Goal: Task Accomplishment & Management: Use online tool/utility

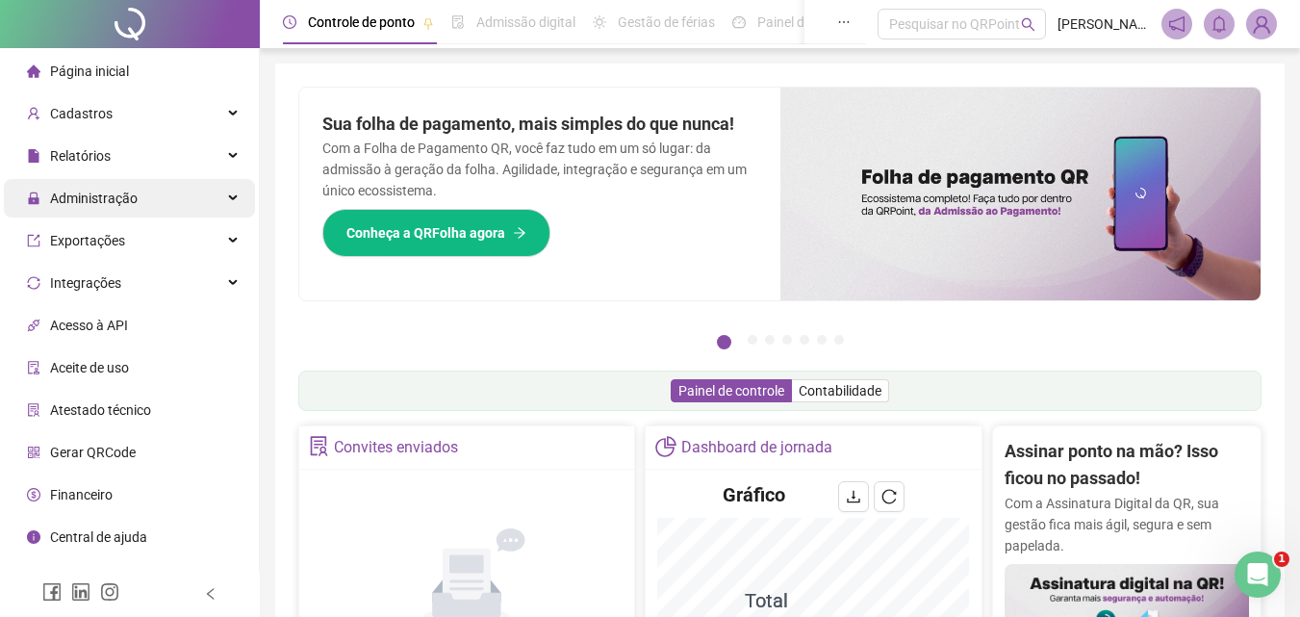
click at [105, 193] on span "Administração" at bounding box center [94, 198] width 88 height 15
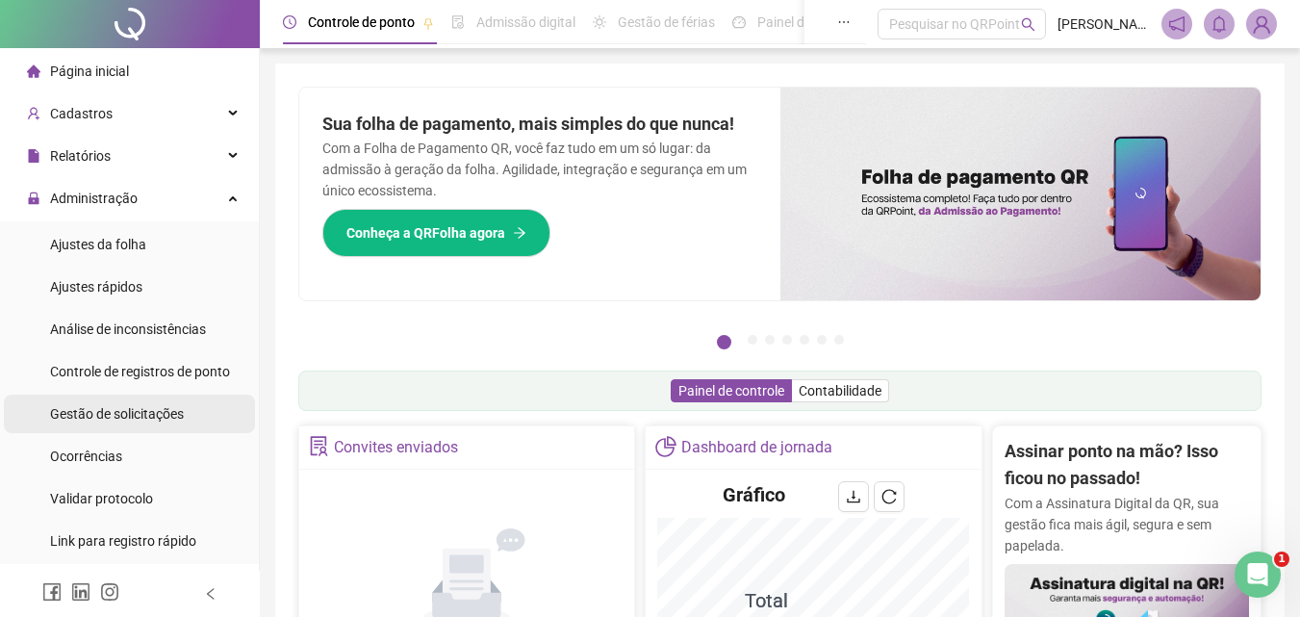
click at [135, 411] on span "Gestão de solicitações" at bounding box center [117, 413] width 134 height 15
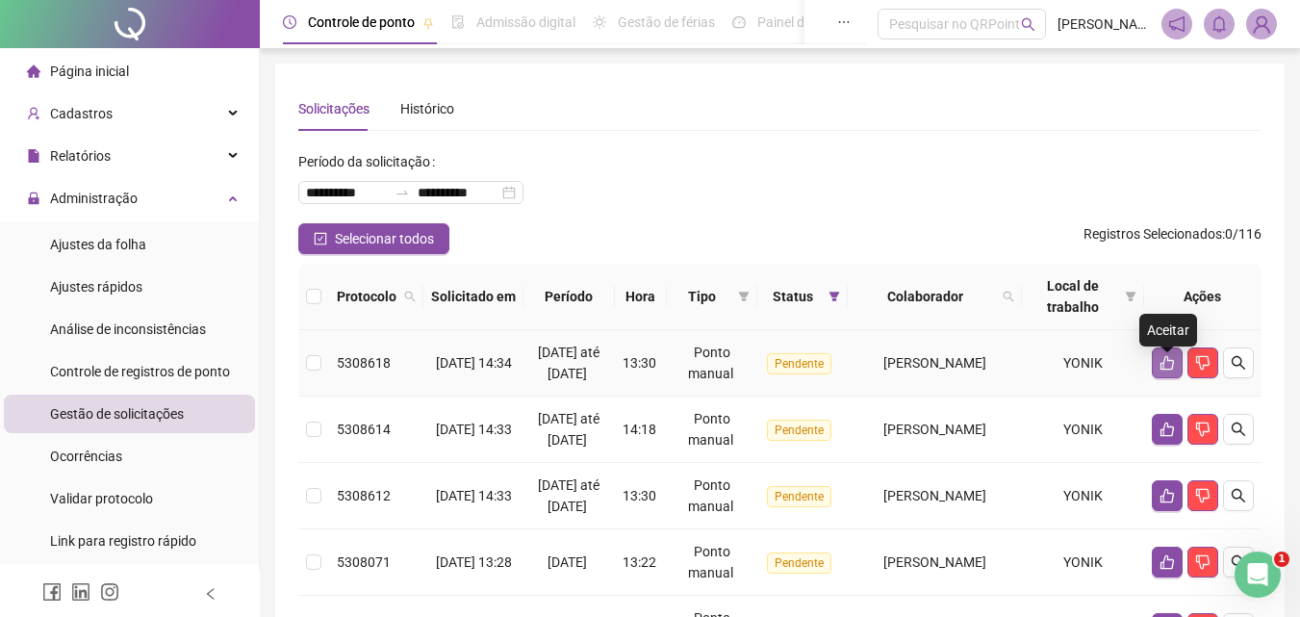
click at [1162, 371] on icon "like" at bounding box center [1167, 363] width 13 height 14
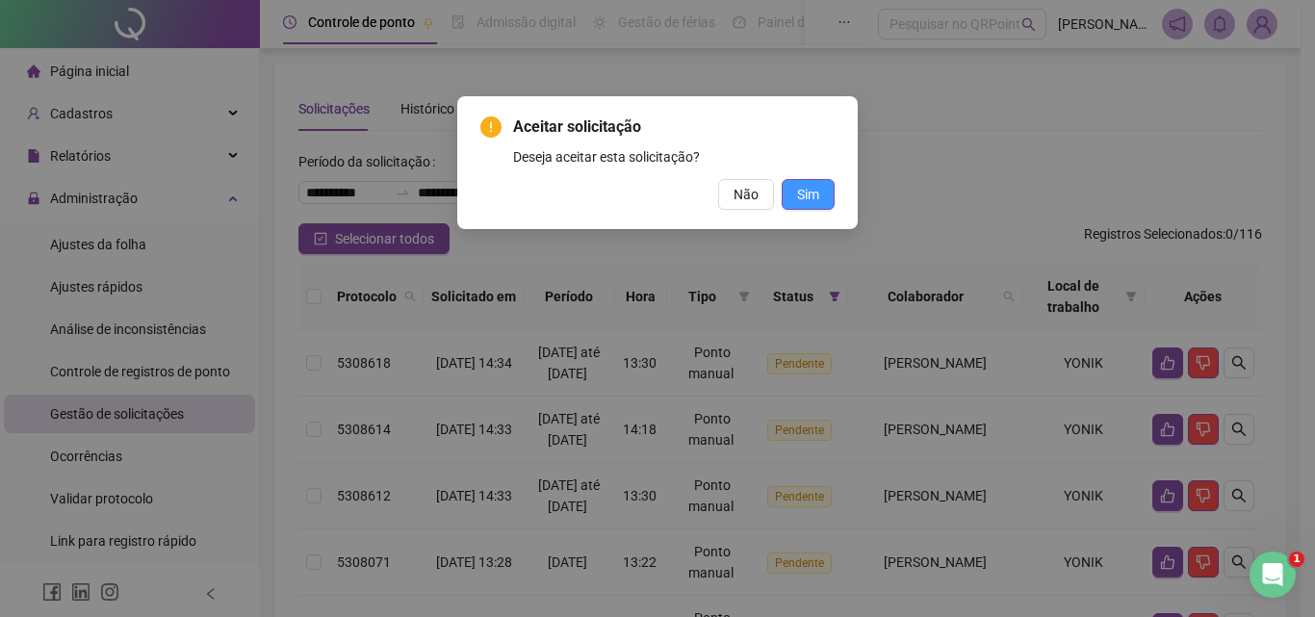
click at [812, 192] on span "Sim" at bounding box center [808, 194] width 22 height 21
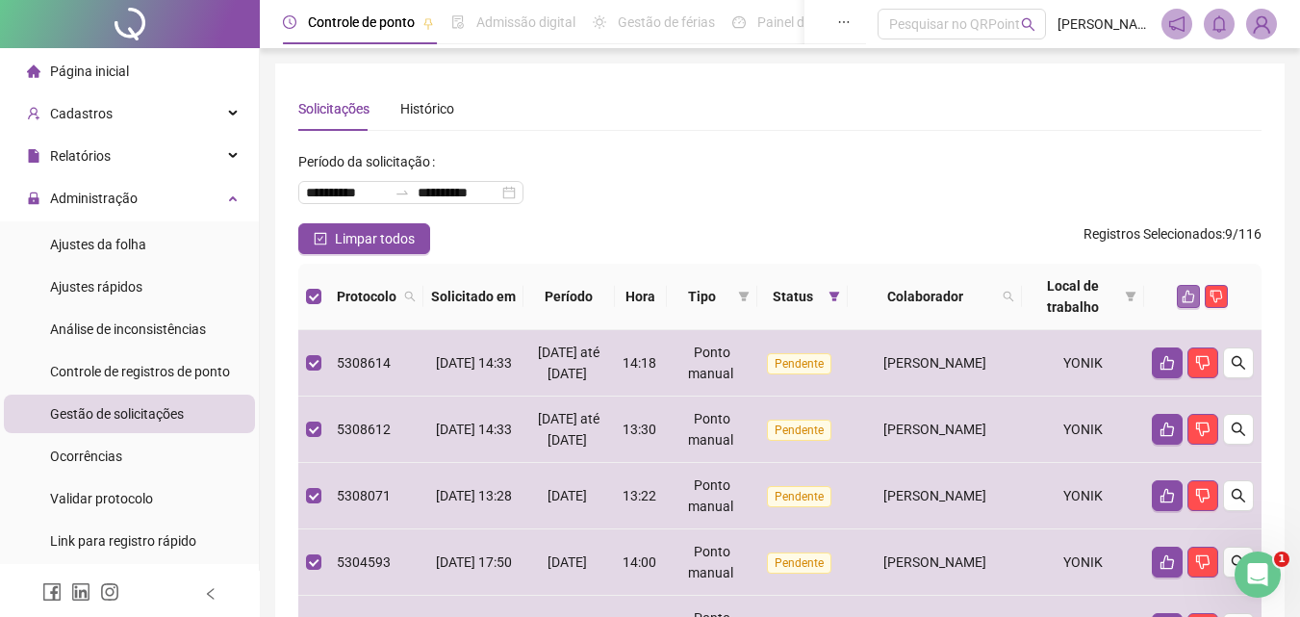
click at [1188, 295] on icon "like" at bounding box center [1188, 296] width 13 height 13
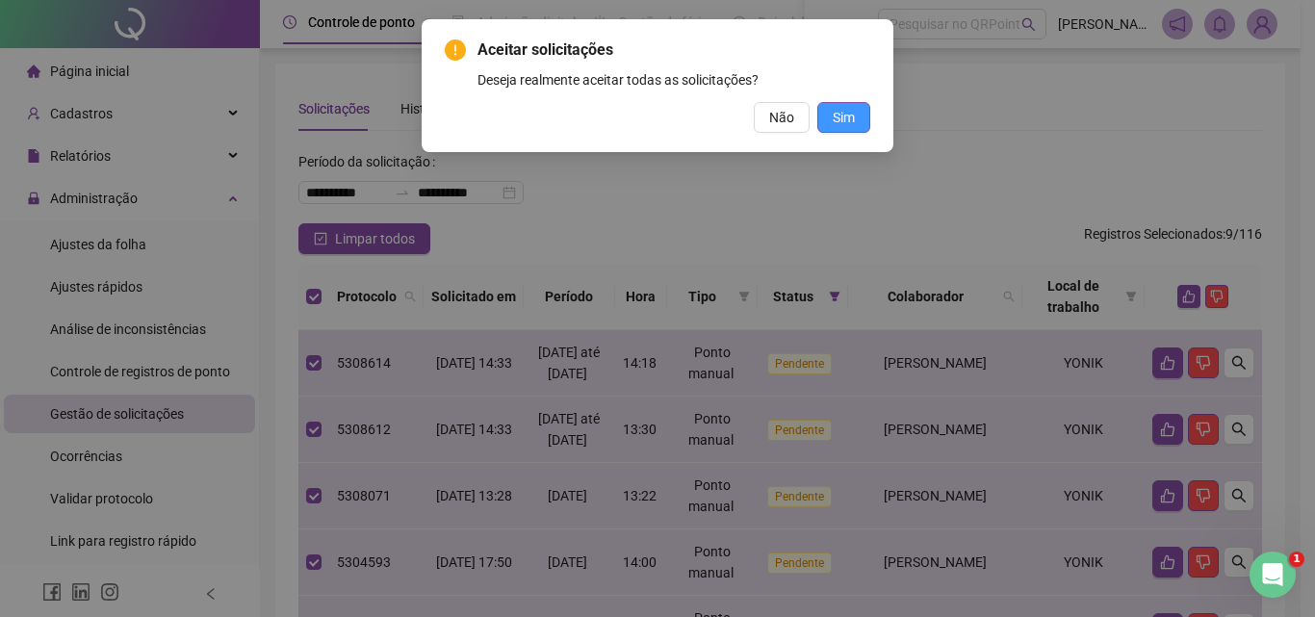
click at [842, 118] on span "Sim" at bounding box center [844, 117] width 22 height 21
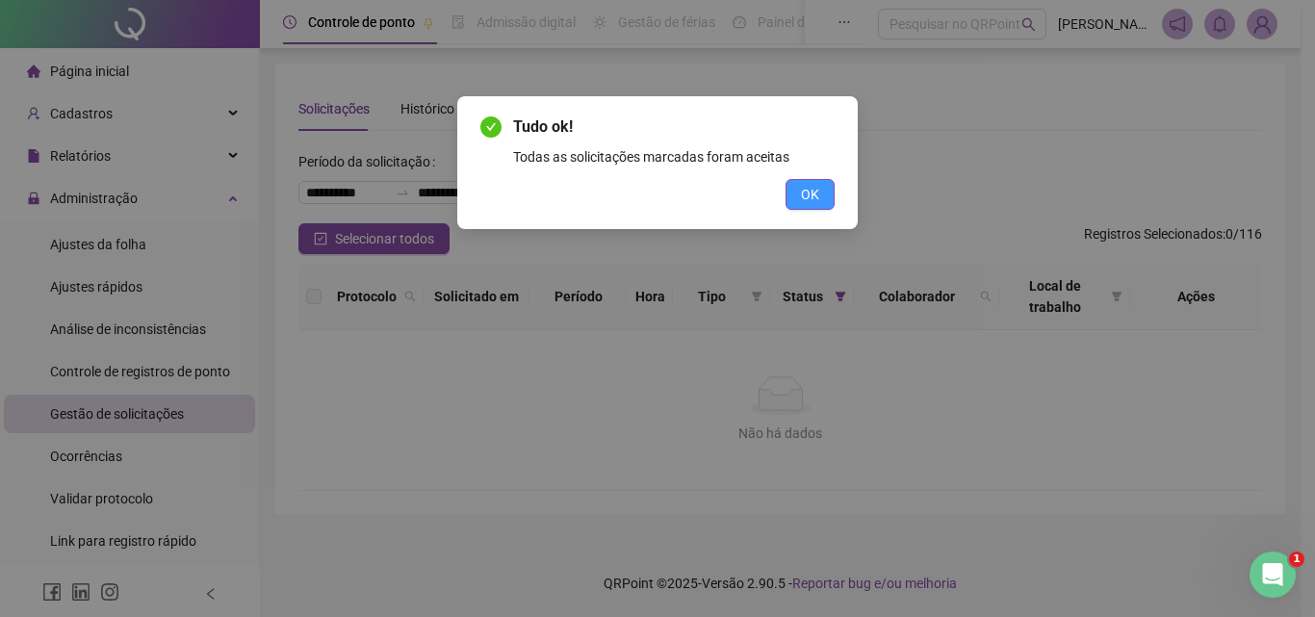
click at [819, 187] on button "OK" at bounding box center [809, 194] width 49 height 31
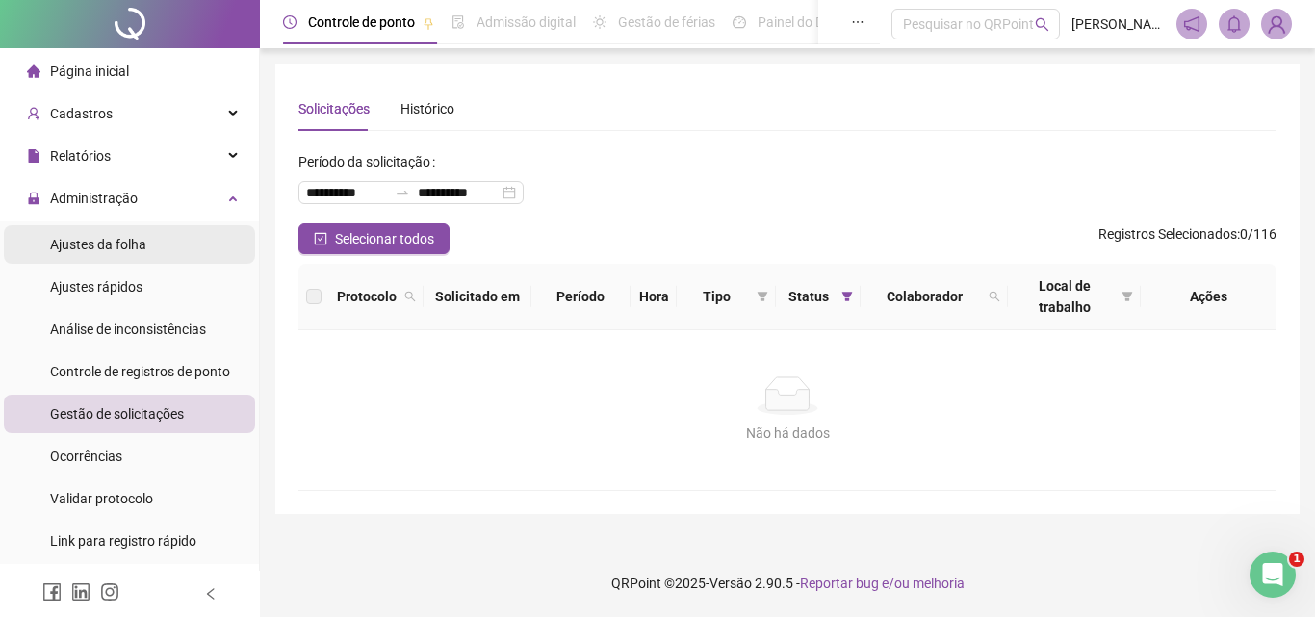
click at [91, 244] on span "Ajustes da folha" at bounding box center [98, 244] width 96 height 15
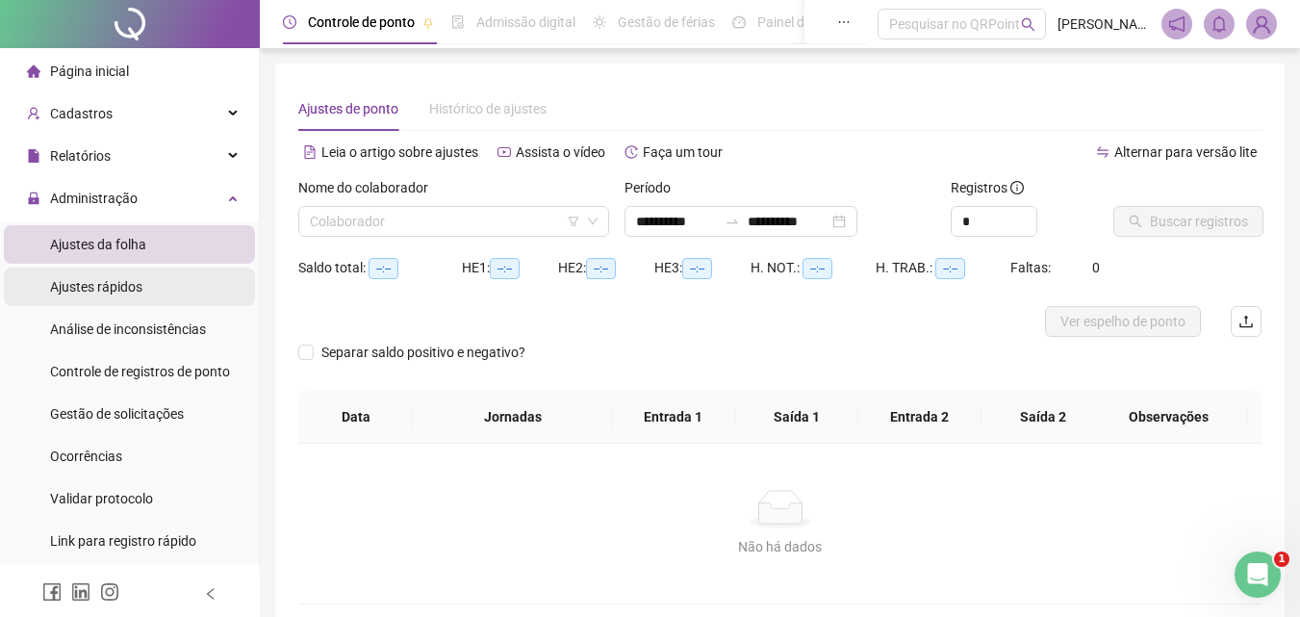
type input "**********"
click at [444, 212] on input "search" at bounding box center [445, 221] width 270 height 29
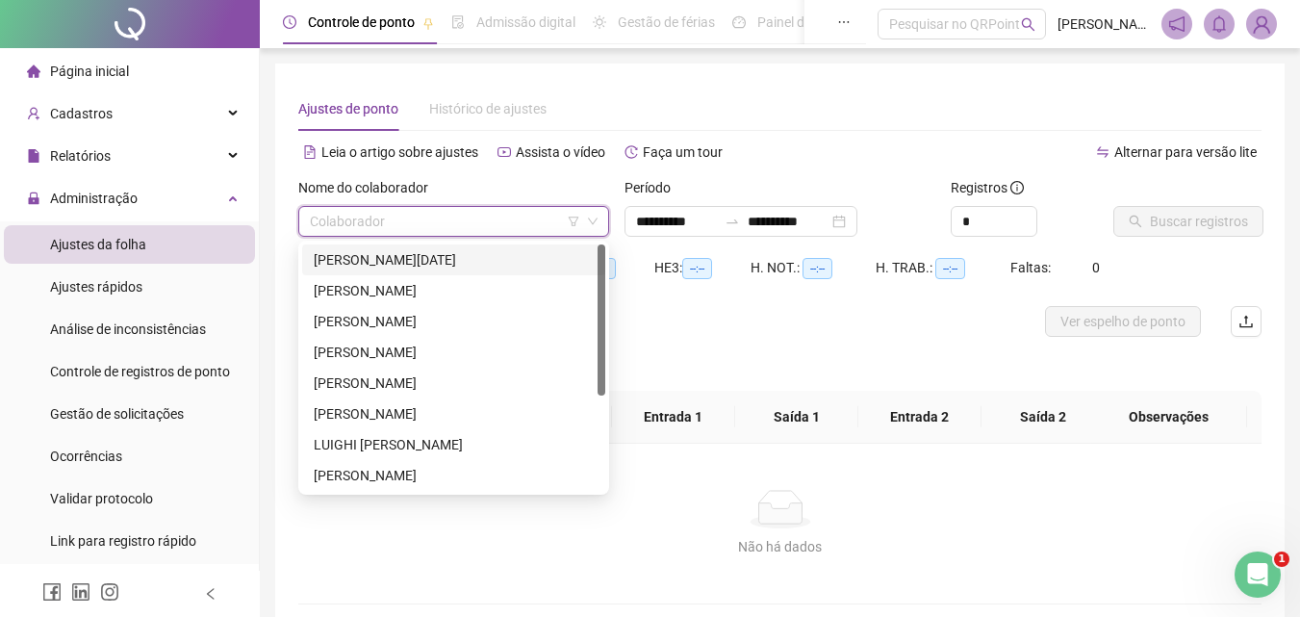
click at [423, 263] on div "[PERSON_NAME][DATE]" at bounding box center [454, 259] width 280 height 21
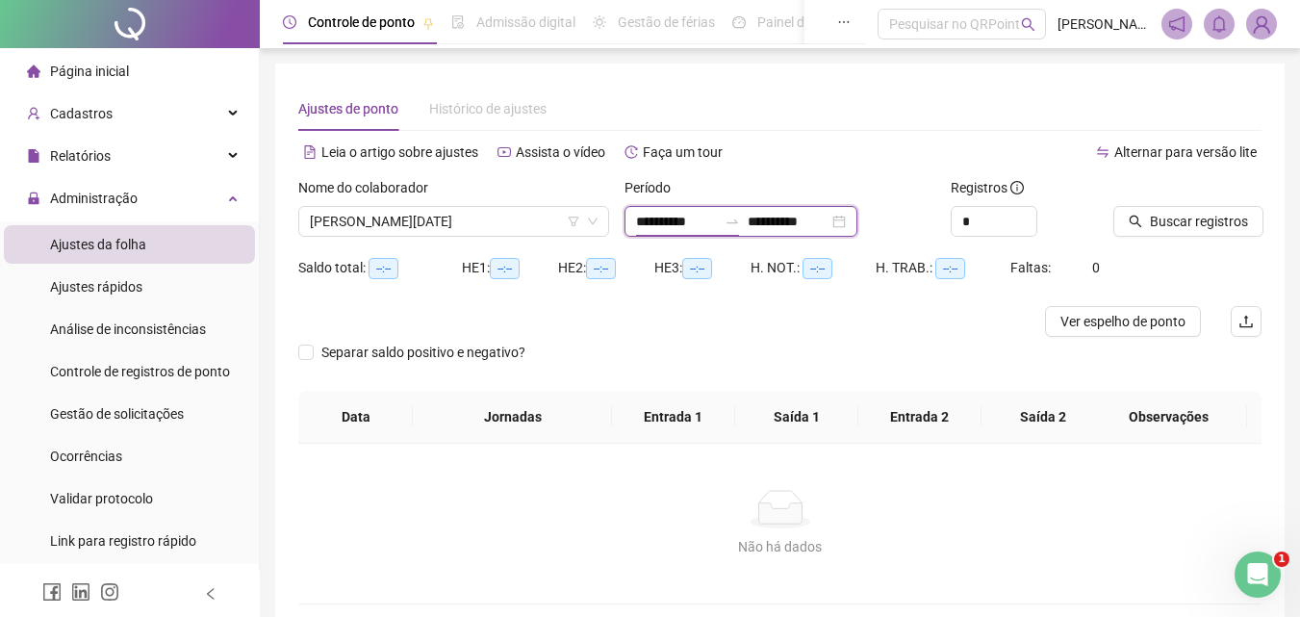
click at [673, 217] on input "**********" at bounding box center [676, 221] width 81 height 21
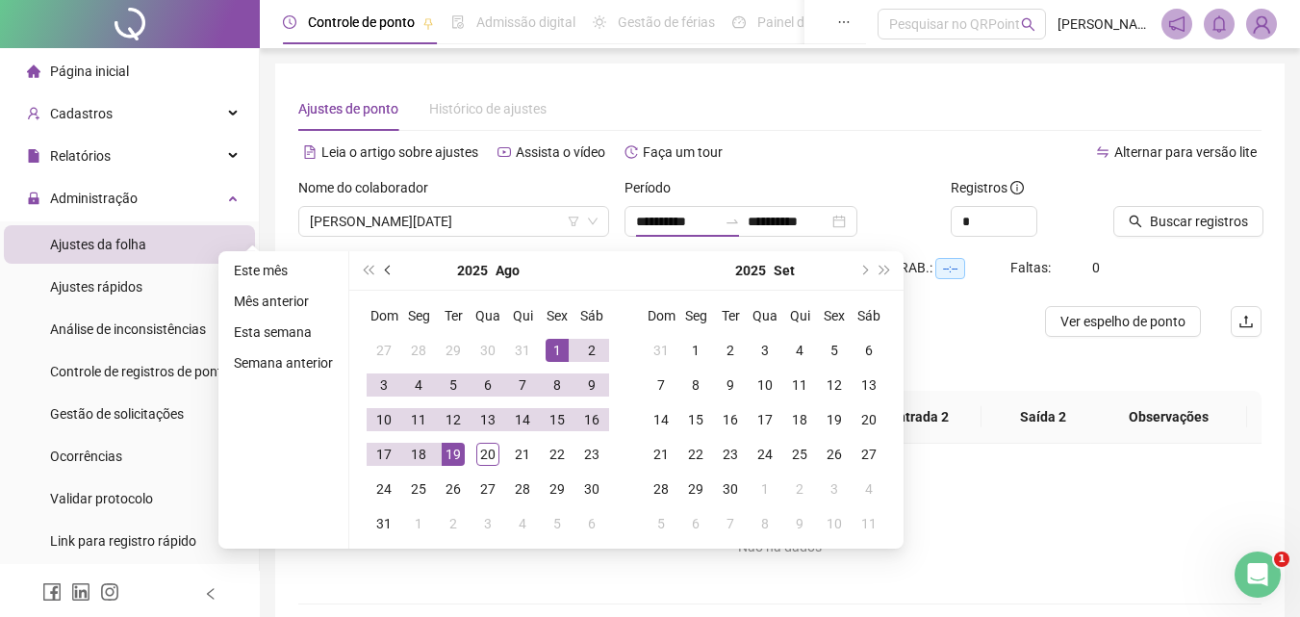
click at [384, 275] on button "prev-year" at bounding box center [388, 270] width 21 height 38
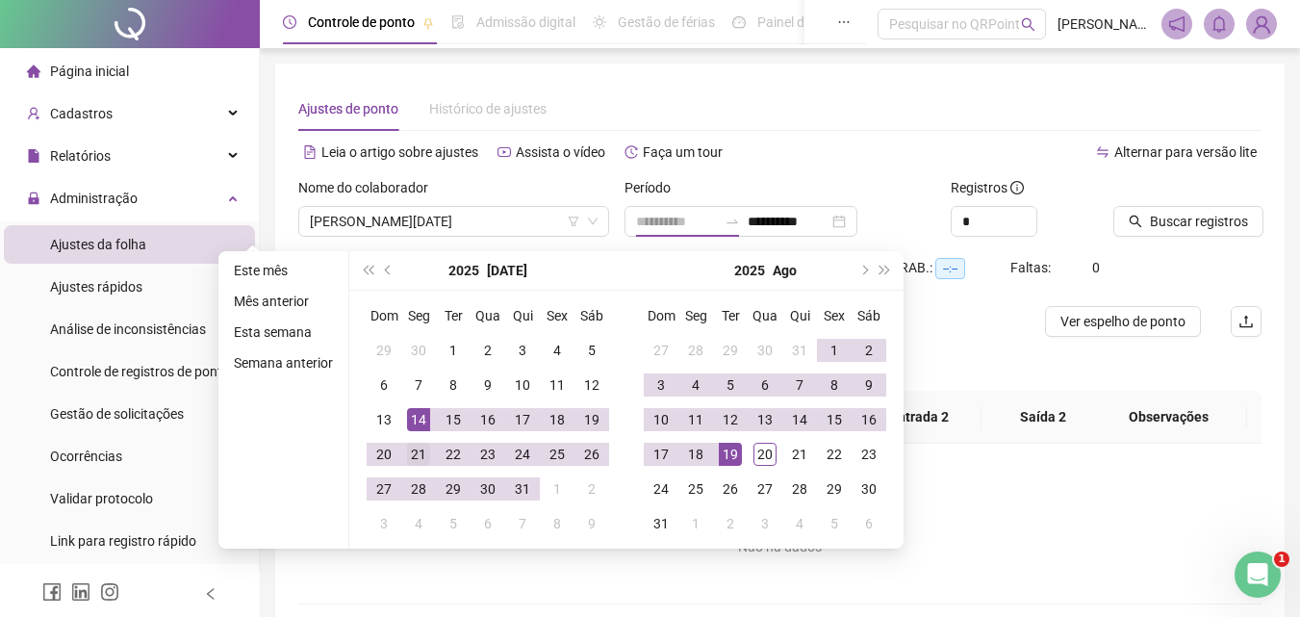
type input "**********"
click at [415, 452] on div "21" at bounding box center [418, 454] width 23 height 23
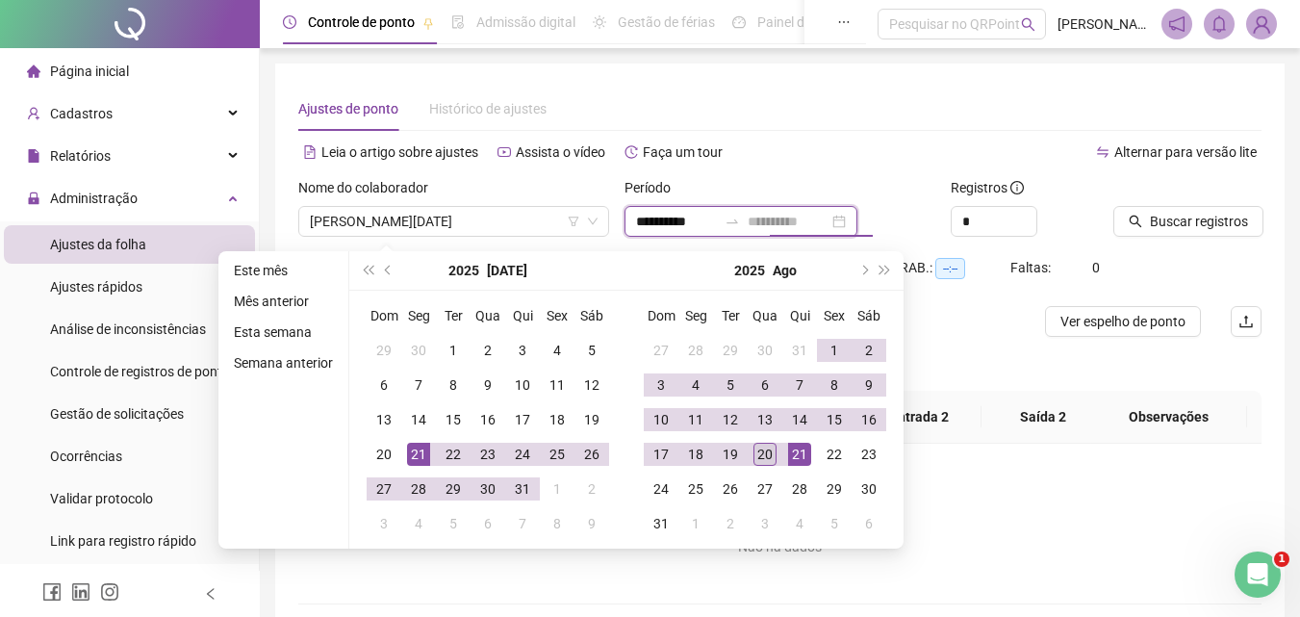
type input "**********"
click at [761, 457] on div "20" at bounding box center [765, 454] width 23 height 23
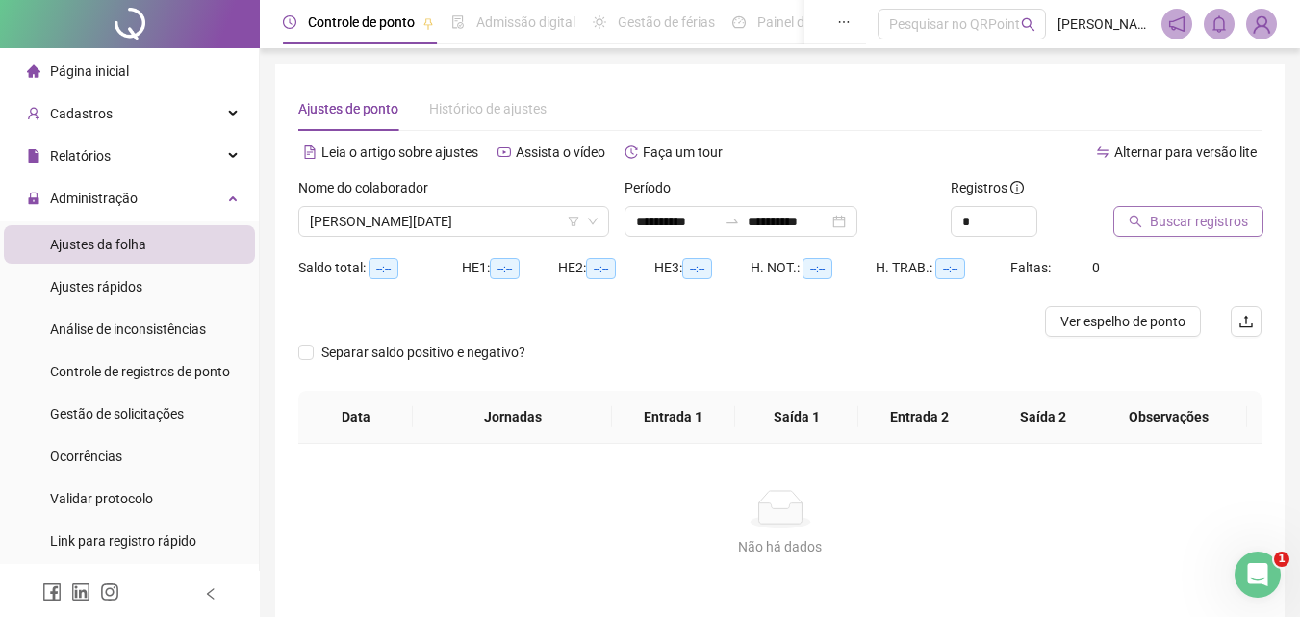
click at [1199, 215] on span "Buscar registros" at bounding box center [1199, 221] width 98 height 21
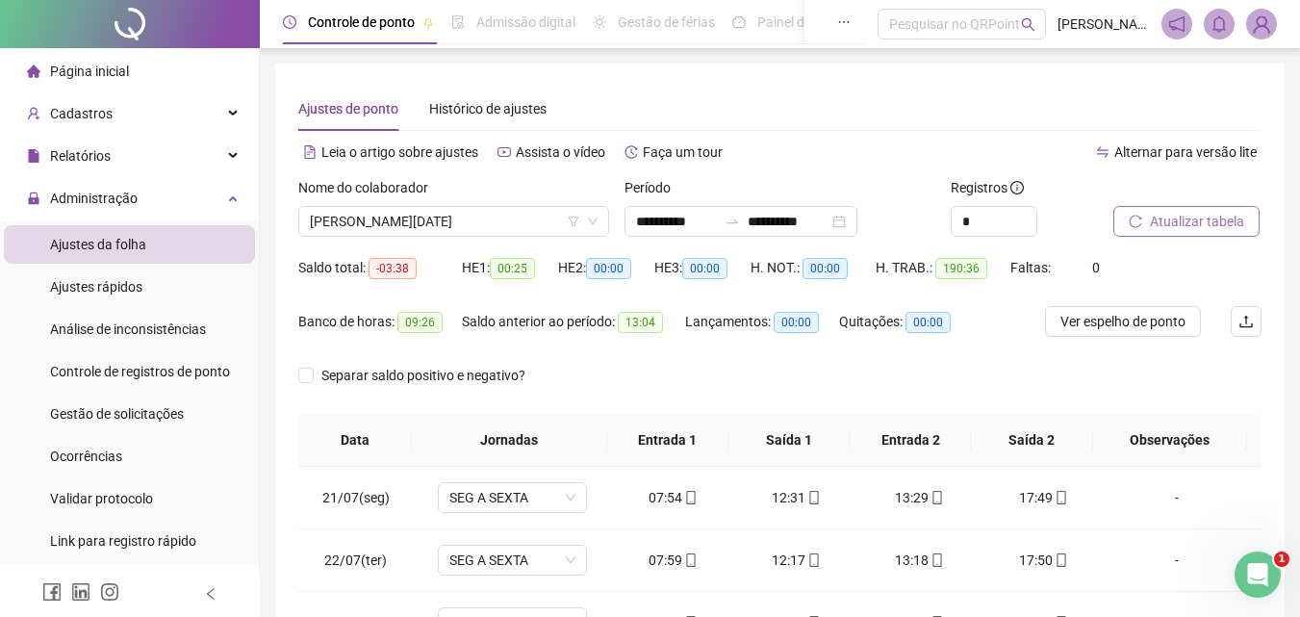
click at [486, 192] on div "Nome do colaborador" at bounding box center [453, 191] width 311 height 29
click at [486, 227] on span "[PERSON_NAME][DATE]" at bounding box center [454, 221] width 288 height 29
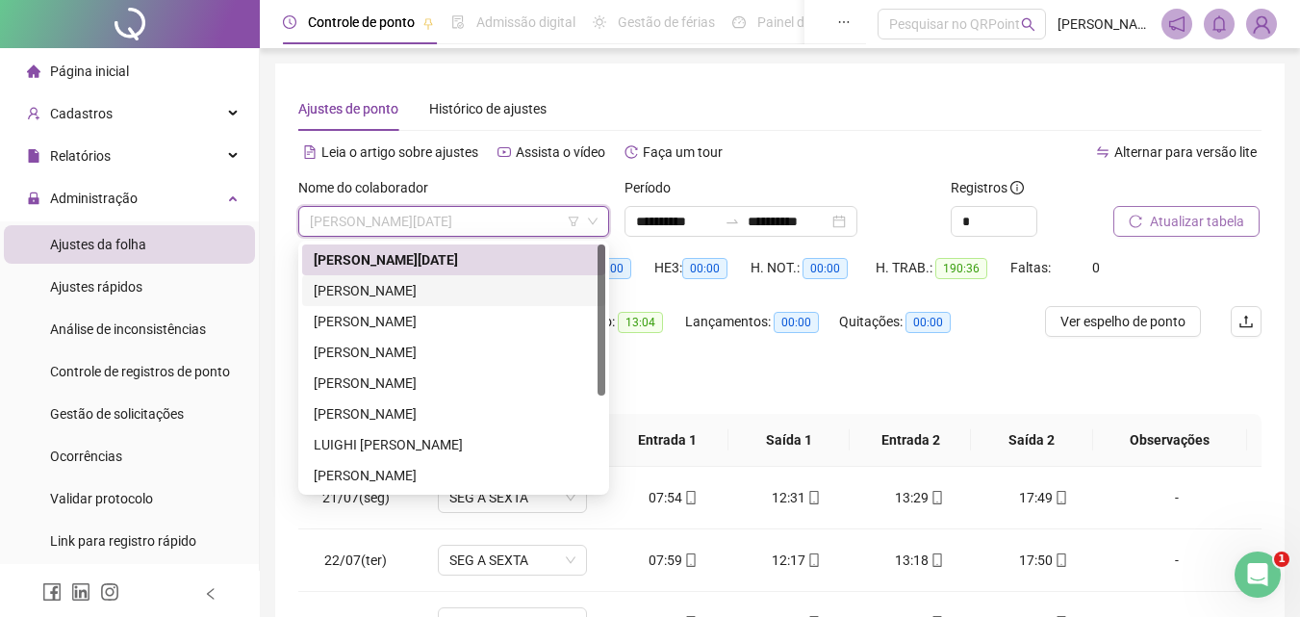
click at [473, 310] on div "[PERSON_NAME][DATE] [PERSON_NAME] [PERSON_NAME] LUIGHI [PERSON_NAME] [PERSON_NA…" at bounding box center [453, 398] width 303 height 308
click at [475, 292] on div "[PERSON_NAME]" at bounding box center [454, 290] width 280 height 21
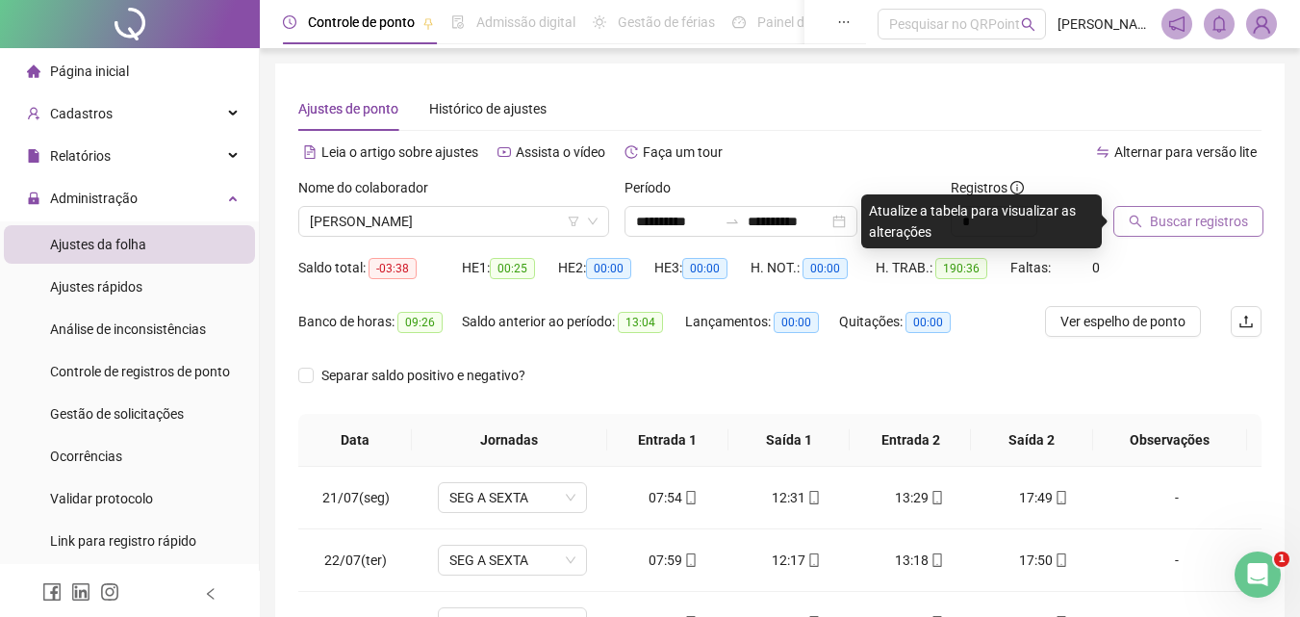
click at [1242, 220] on span "Buscar registros" at bounding box center [1199, 221] width 98 height 21
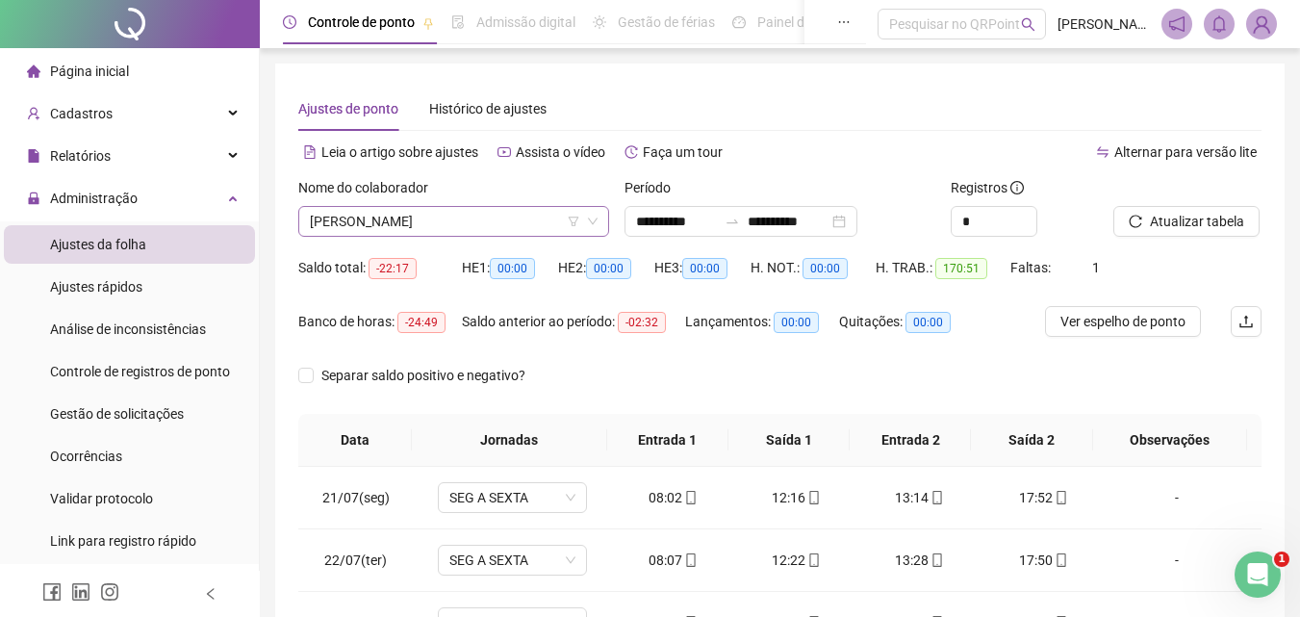
click at [549, 219] on span "[PERSON_NAME]" at bounding box center [454, 221] width 288 height 29
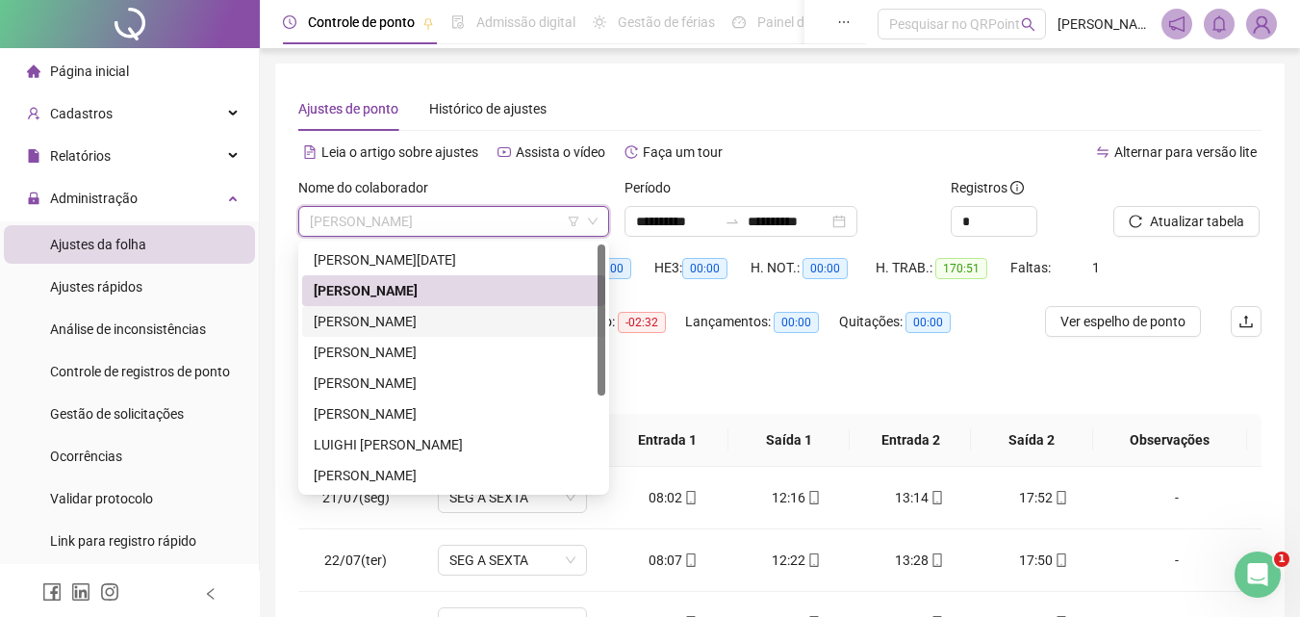
click at [491, 332] on div "[PERSON_NAME]" at bounding box center [453, 321] width 303 height 31
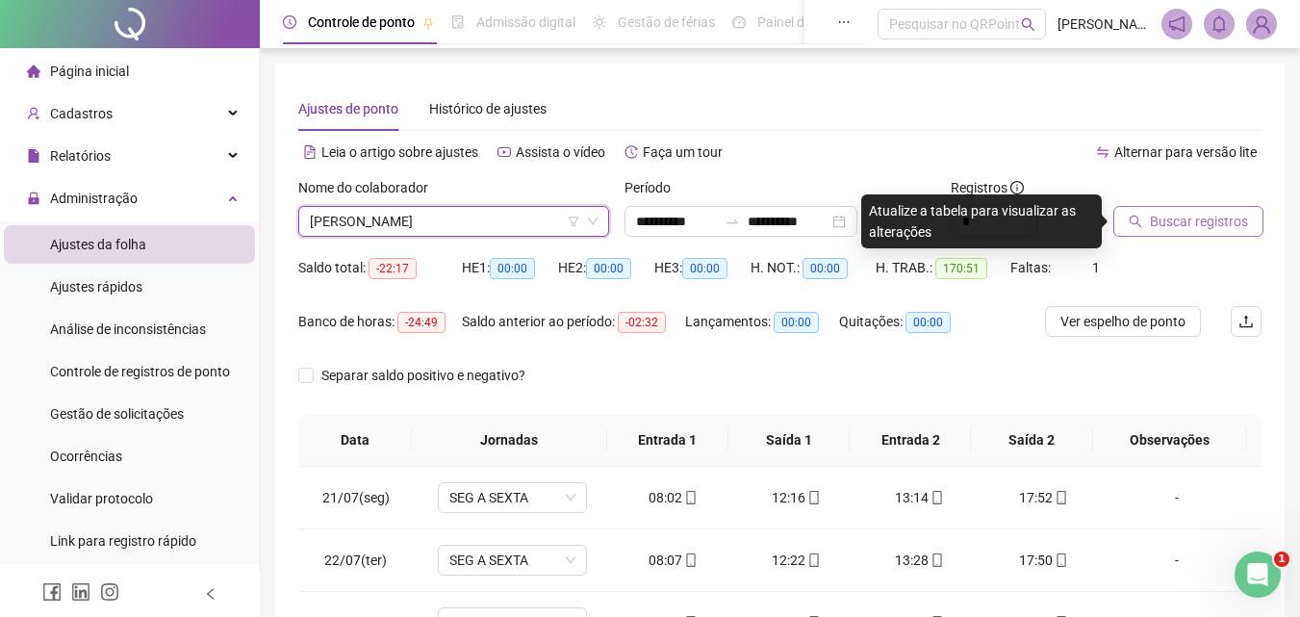
click at [1147, 237] on div "Buscar registros" at bounding box center [1188, 214] width 164 height 75
click at [1171, 220] on span "Buscar registros" at bounding box center [1199, 221] width 98 height 21
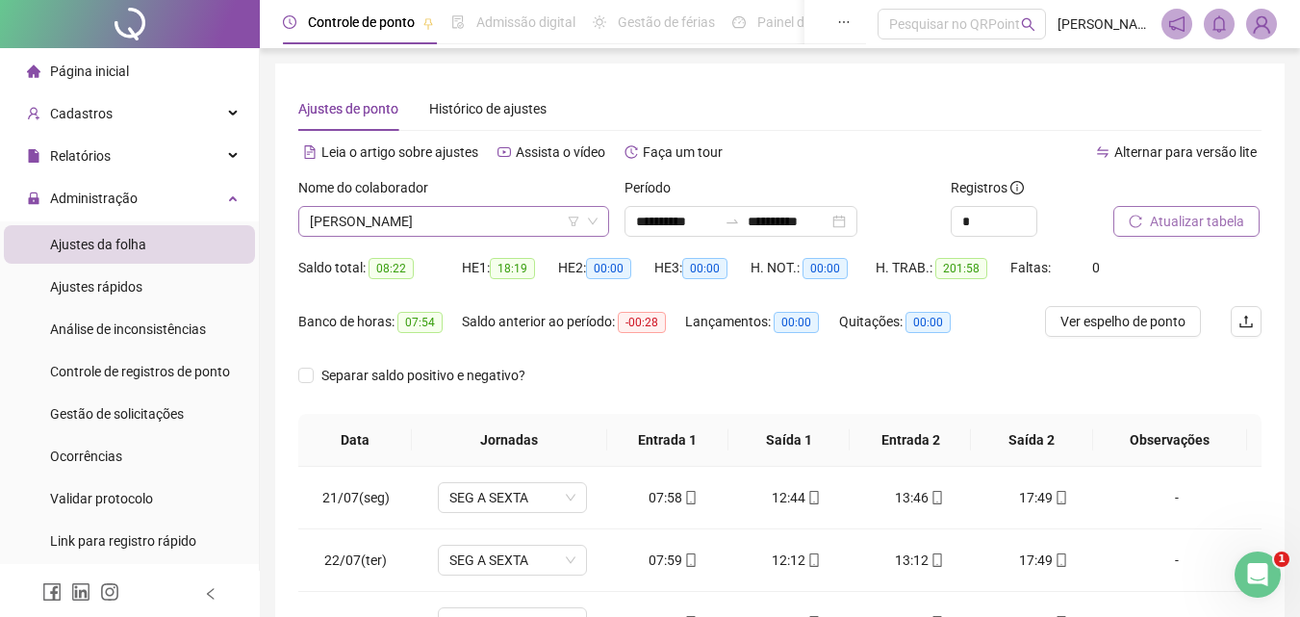
click at [482, 218] on span "[PERSON_NAME]" at bounding box center [454, 221] width 288 height 29
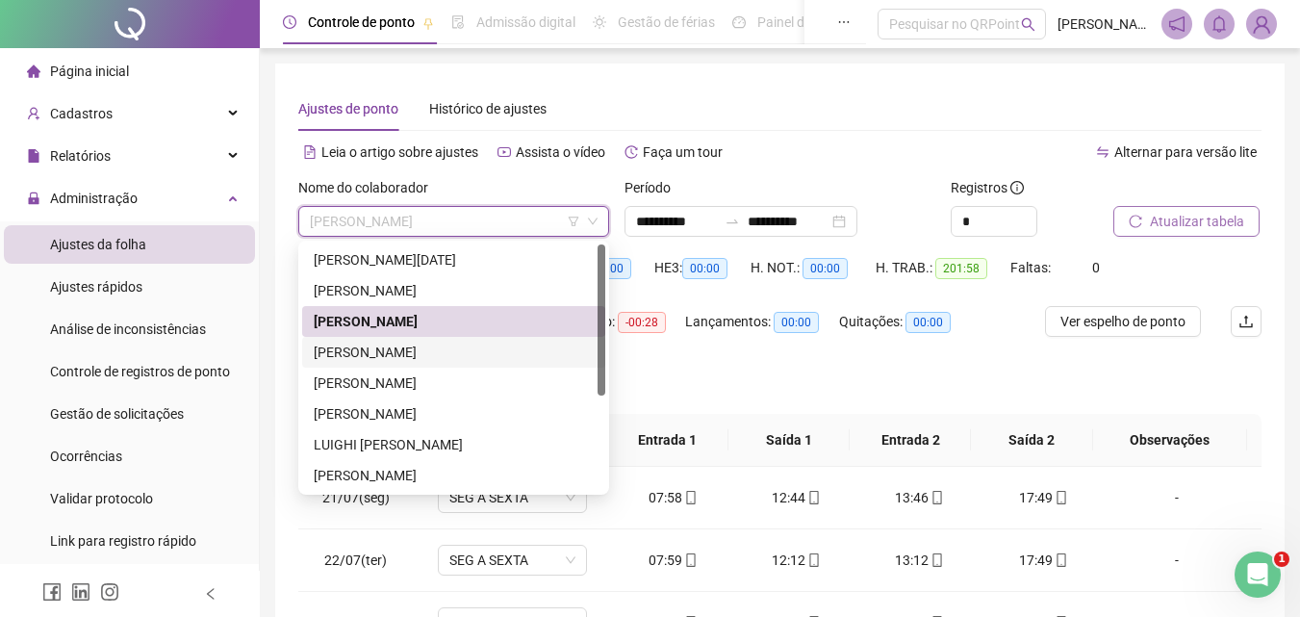
click at [412, 360] on div "[PERSON_NAME]" at bounding box center [454, 352] width 280 height 21
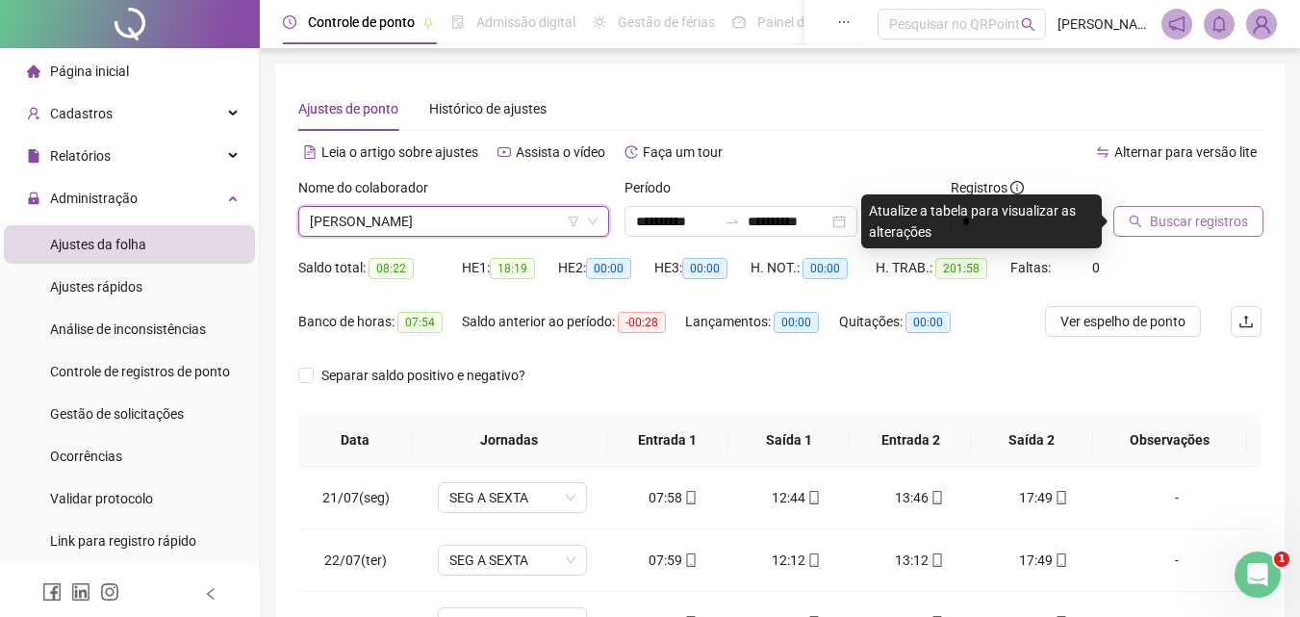
click at [1250, 218] on button "Buscar registros" at bounding box center [1189, 221] width 150 height 31
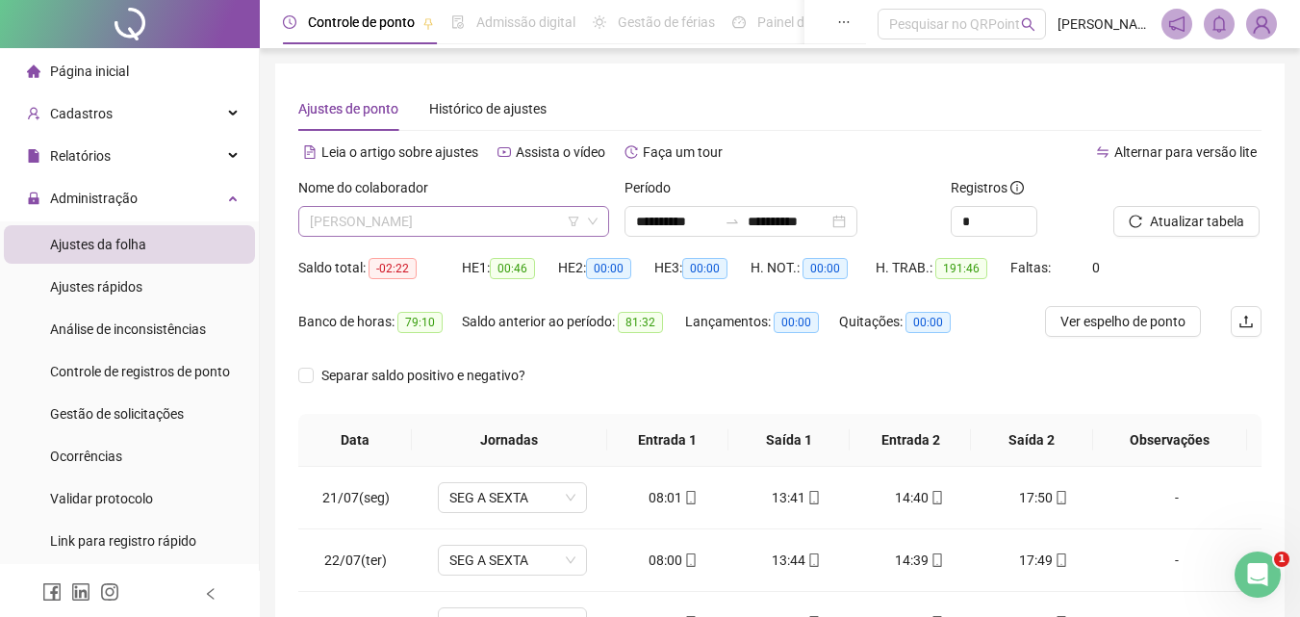
click at [499, 222] on span "[PERSON_NAME]" at bounding box center [454, 221] width 288 height 29
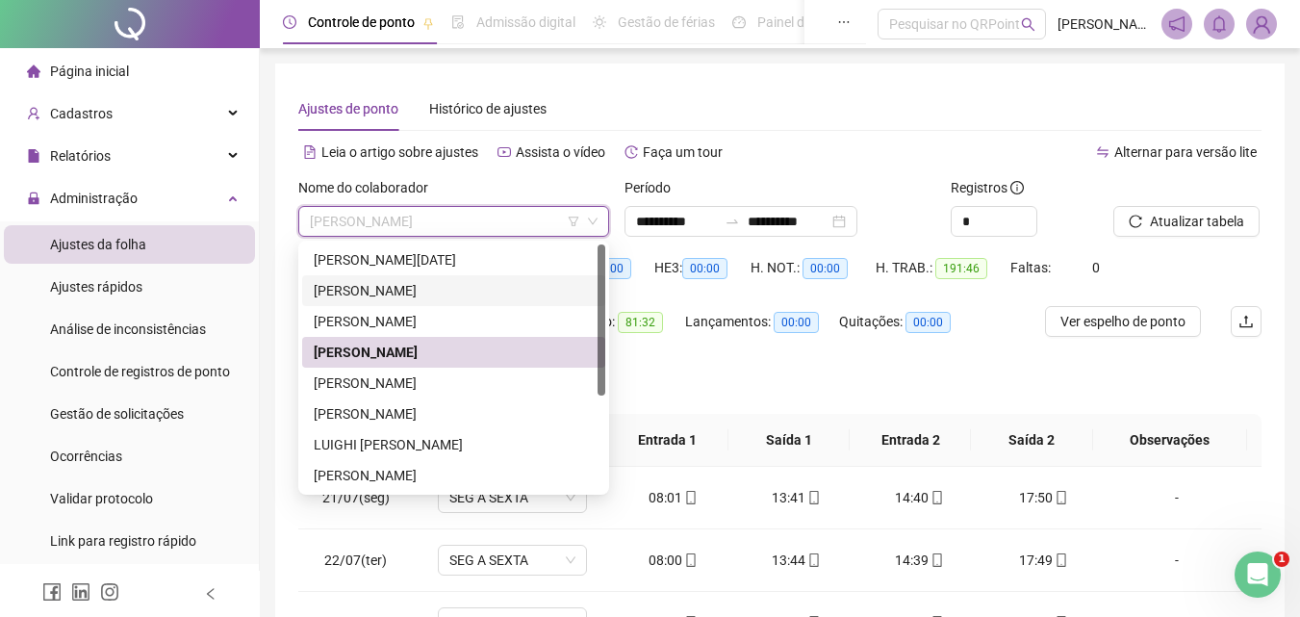
drag, startPoint x: 475, startPoint y: 279, endPoint x: 491, endPoint y: 284, distance: 16.1
click at [487, 286] on div "[PERSON_NAME]" at bounding box center [453, 290] width 303 height 31
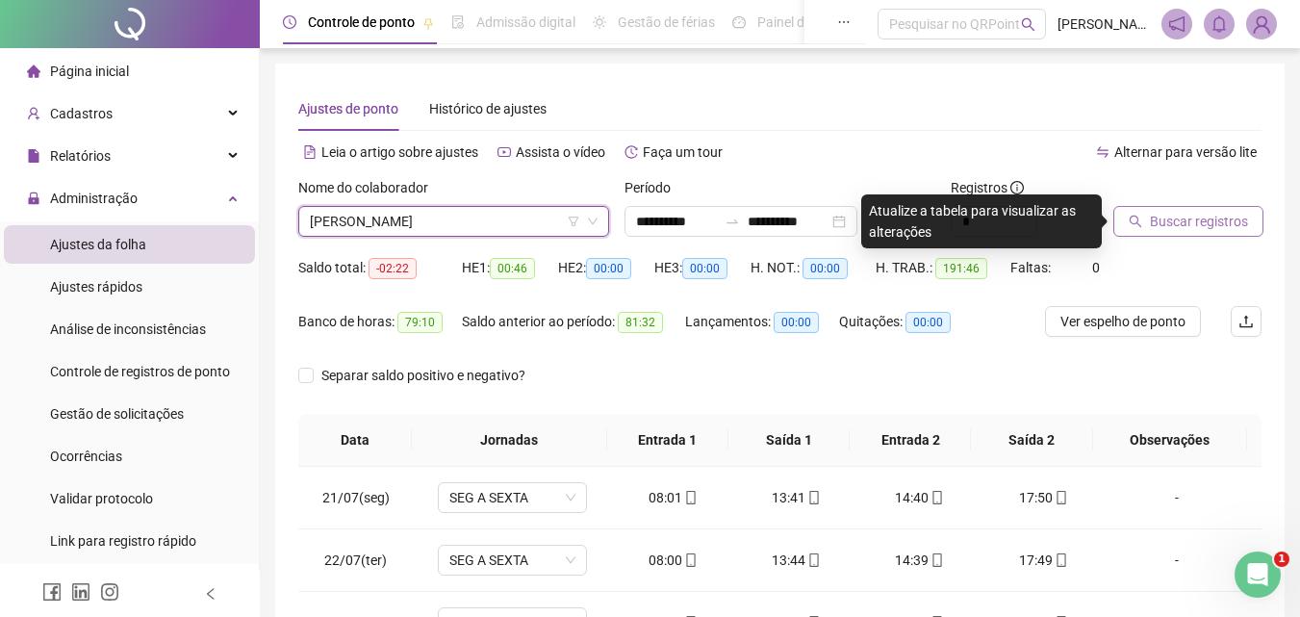
click at [1222, 217] on span "Buscar registros" at bounding box center [1199, 221] width 98 height 21
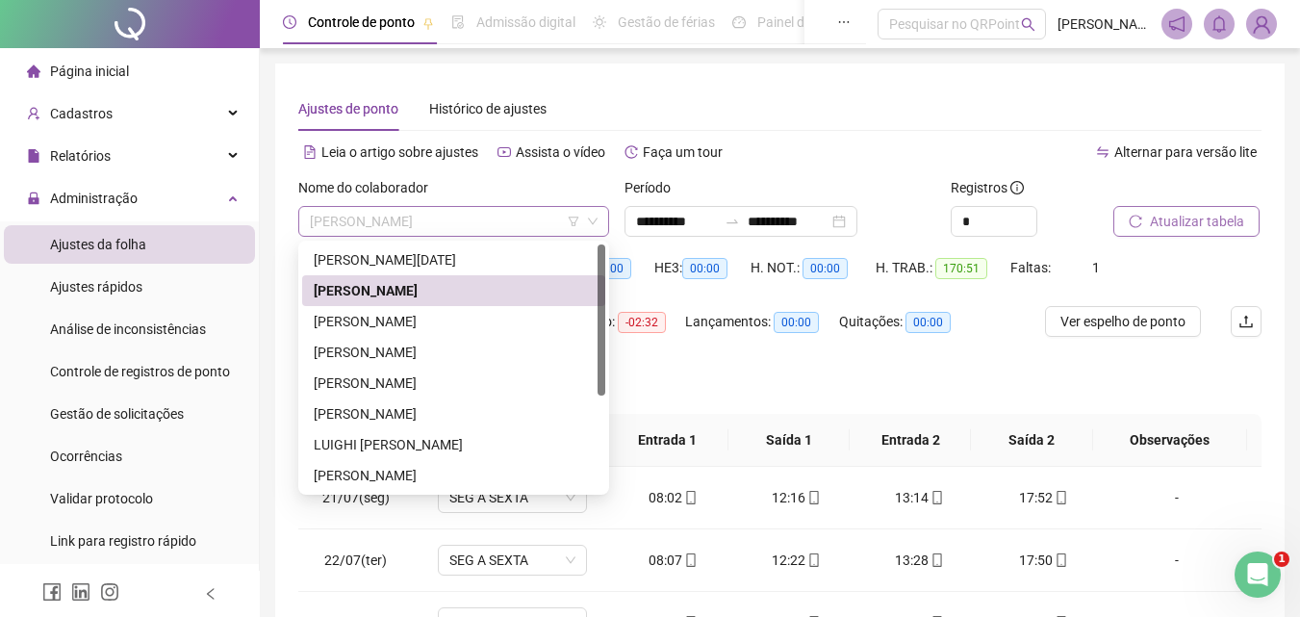
click at [538, 206] on div "[PERSON_NAME]" at bounding box center [453, 221] width 311 height 31
click at [489, 345] on div "[PERSON_NAME]" at bounding box center [454, 352] width 280 height 21
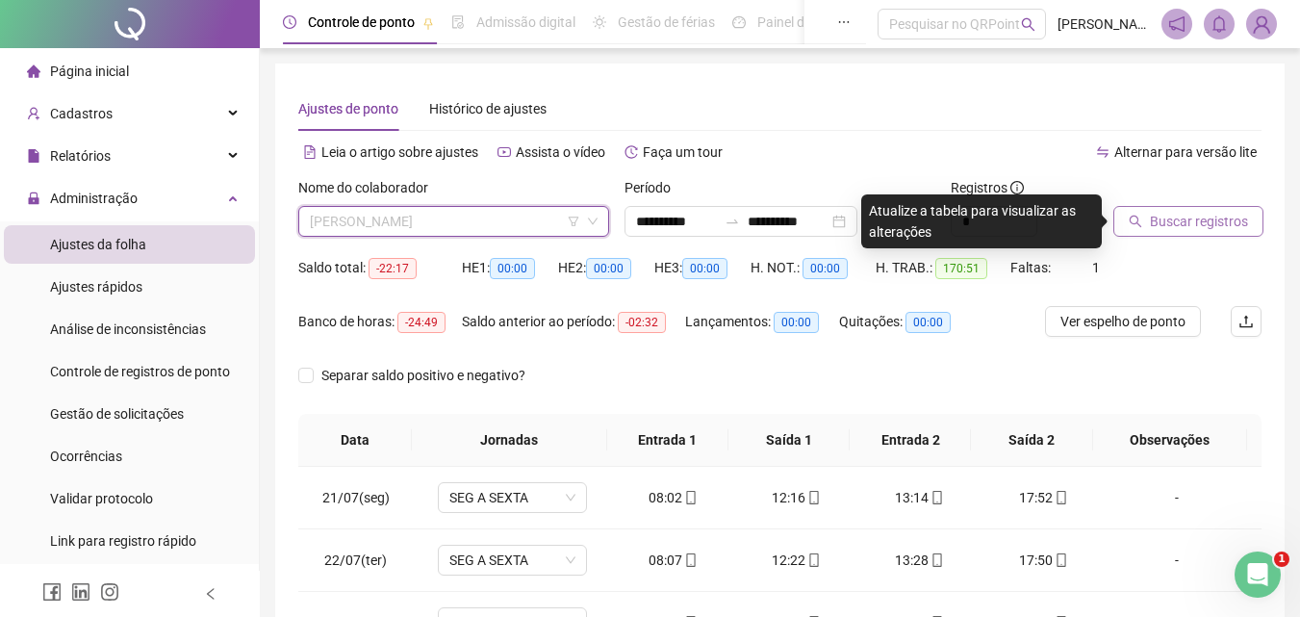
click at [515, 228] on span "[PERSON_NAME]" at bounding box center [454, 221] width 288 height 29
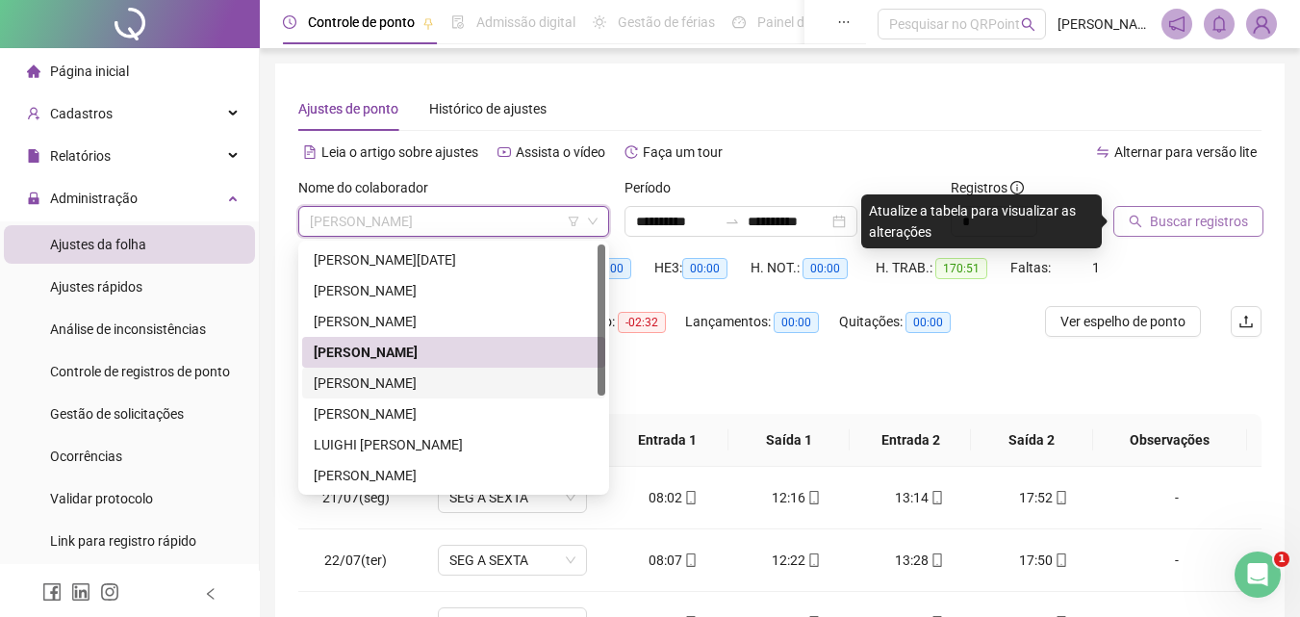
click at [446, 379] on div "[PERSON_NAME]" at bounding box center [454, 382] width 280 height 21
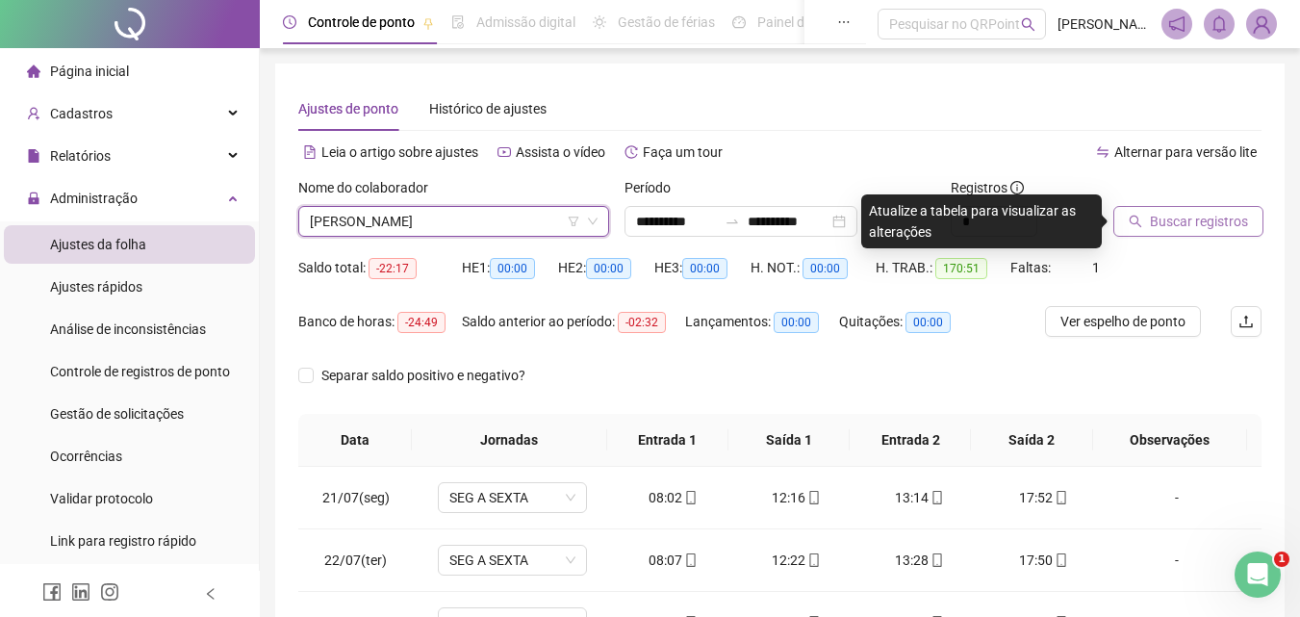
click at [1186, 224] on span "Buscar registros" at bounding box center [1199, 221] width 98 height 21
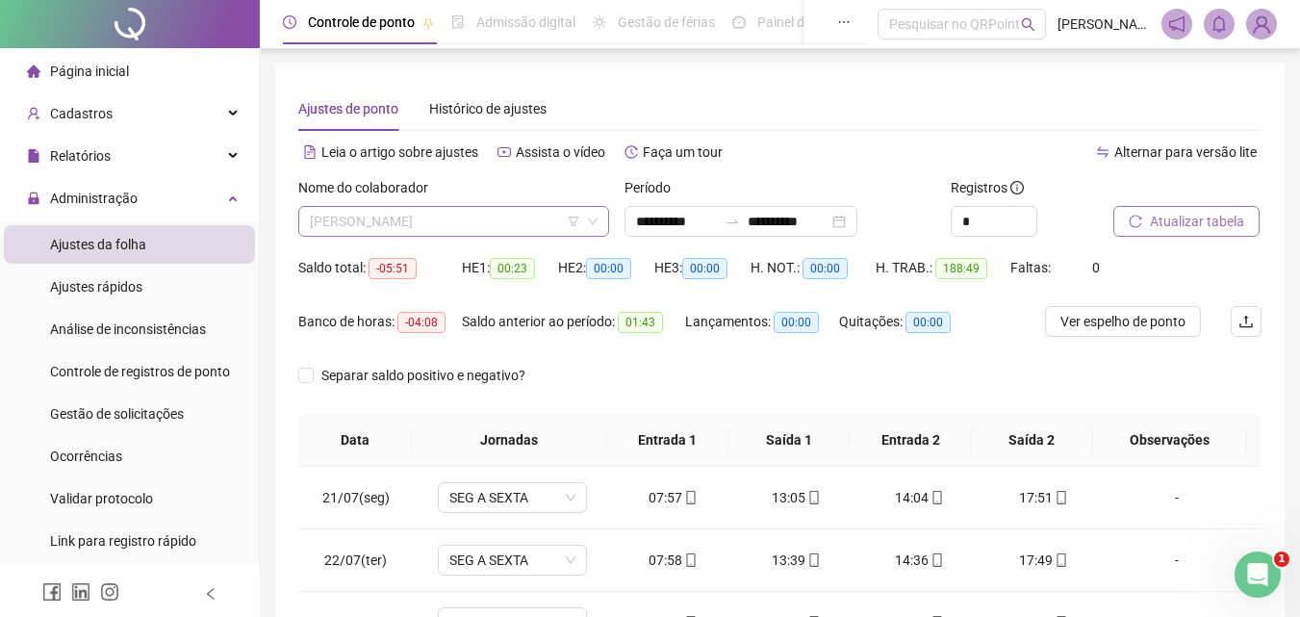
click at [551, 217] on span "[PERSON_NAME]" at bounding box center [454, 221] width 288 height 29
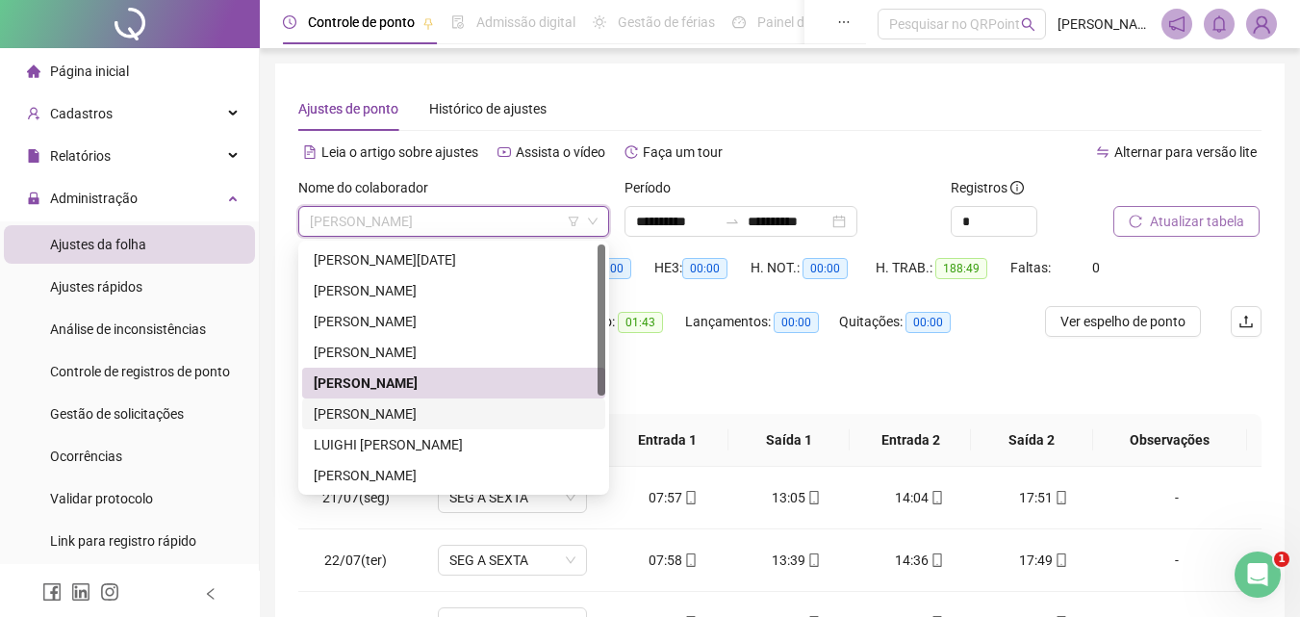
click at [453, 418] on div "[PERSON_NAME]" at bounding box center [454, 413] width 280 height 21
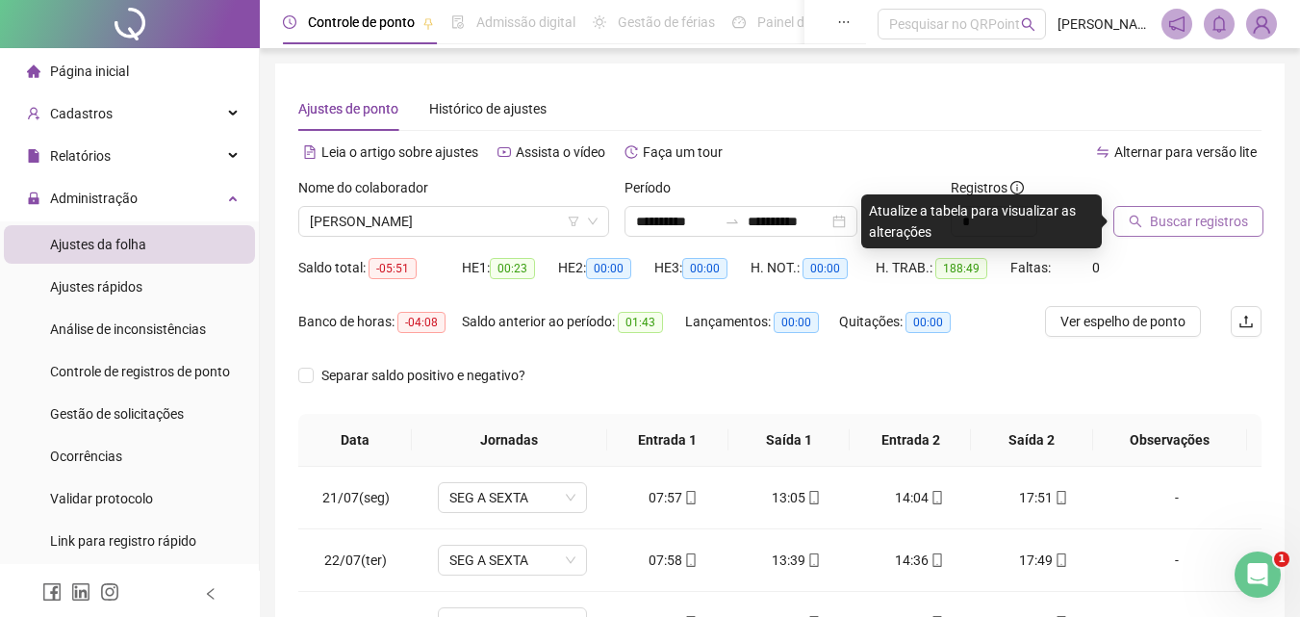
click at [1228, 225] on span "Buscar registros" at bounding box center [1199, 221] width 98 height 21
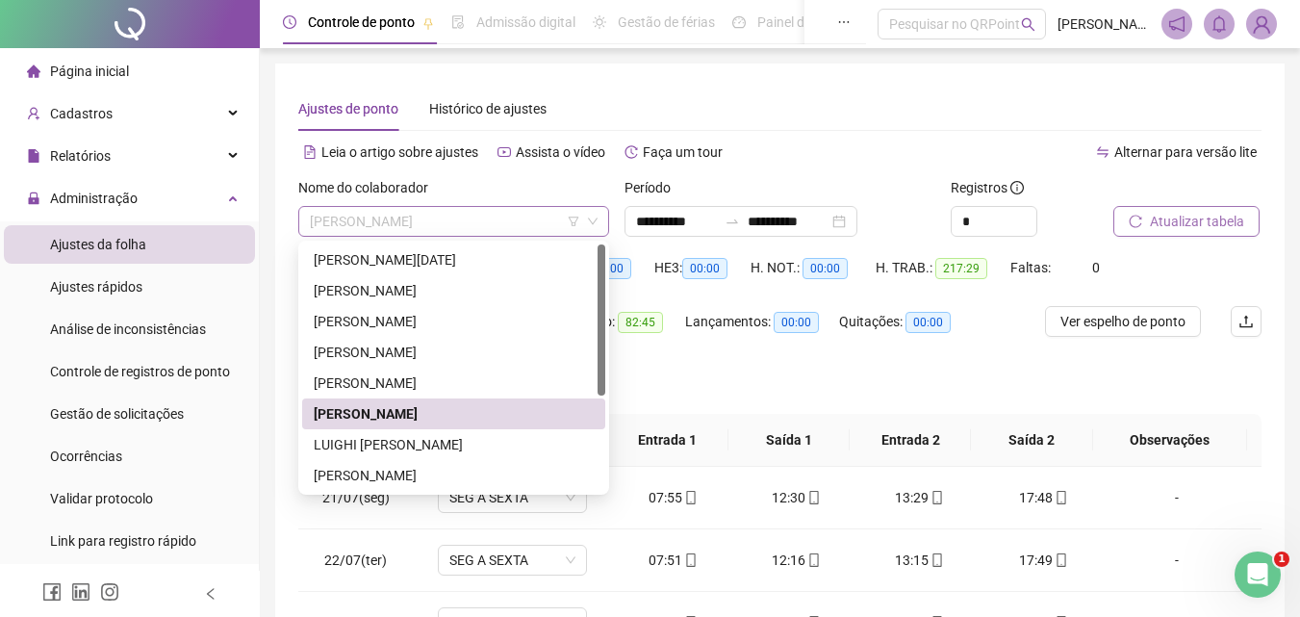
click at [514, 209] on span "[PERSON_NAME]" at bounding box center [454, 221] width 288 height 29
click at [481, 437] on div "LUIGHI [PERSON_NAME]" at bounding box center [454, 444] width 280 height 21
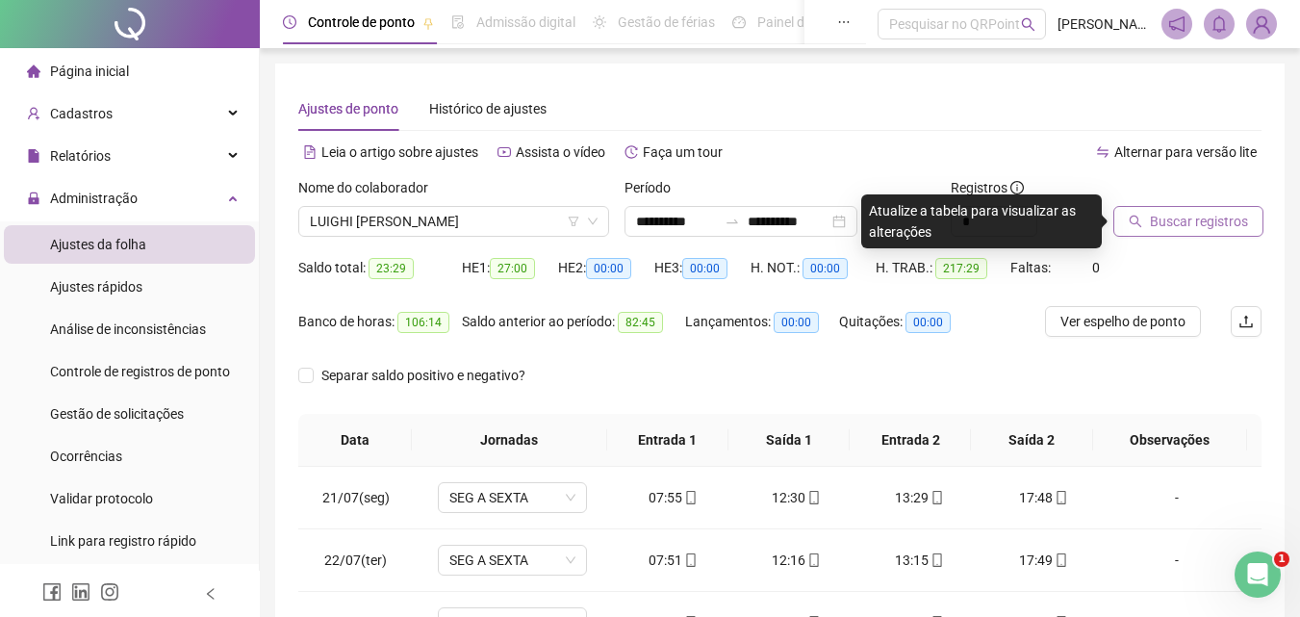
click at [1221, 221] on span "Buscar registros" at bounding box center [1199, 221] width 98 height 21
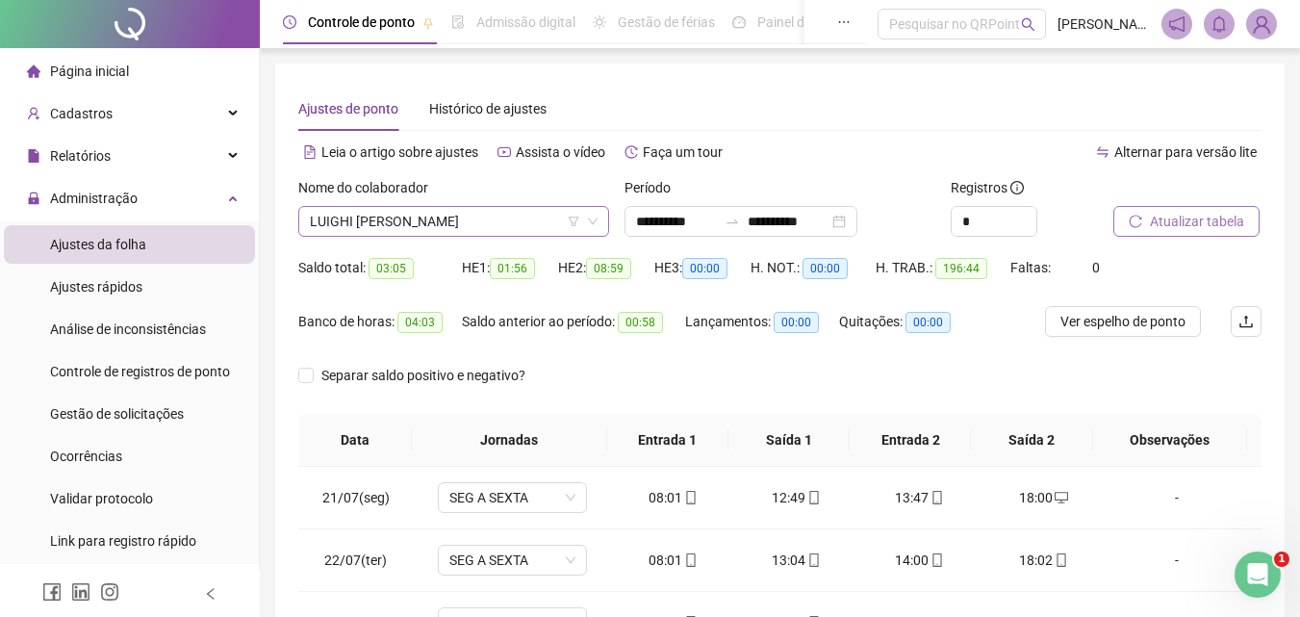
click at [474, 210] on span "LUIGHI [PERSON_NAME]" at bounding box center [454, 221] width 288 height 29
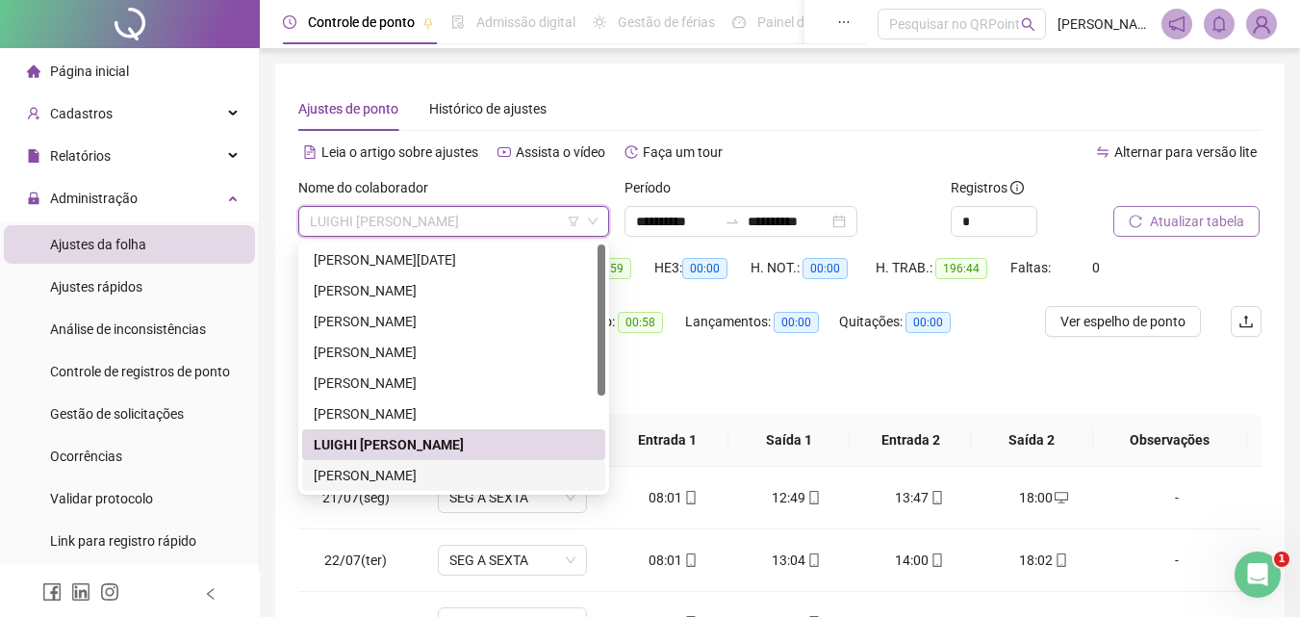
click at [451, 479] on div "[PERSON_NAME]" at bounding box center [454, 475] width 280 height 21
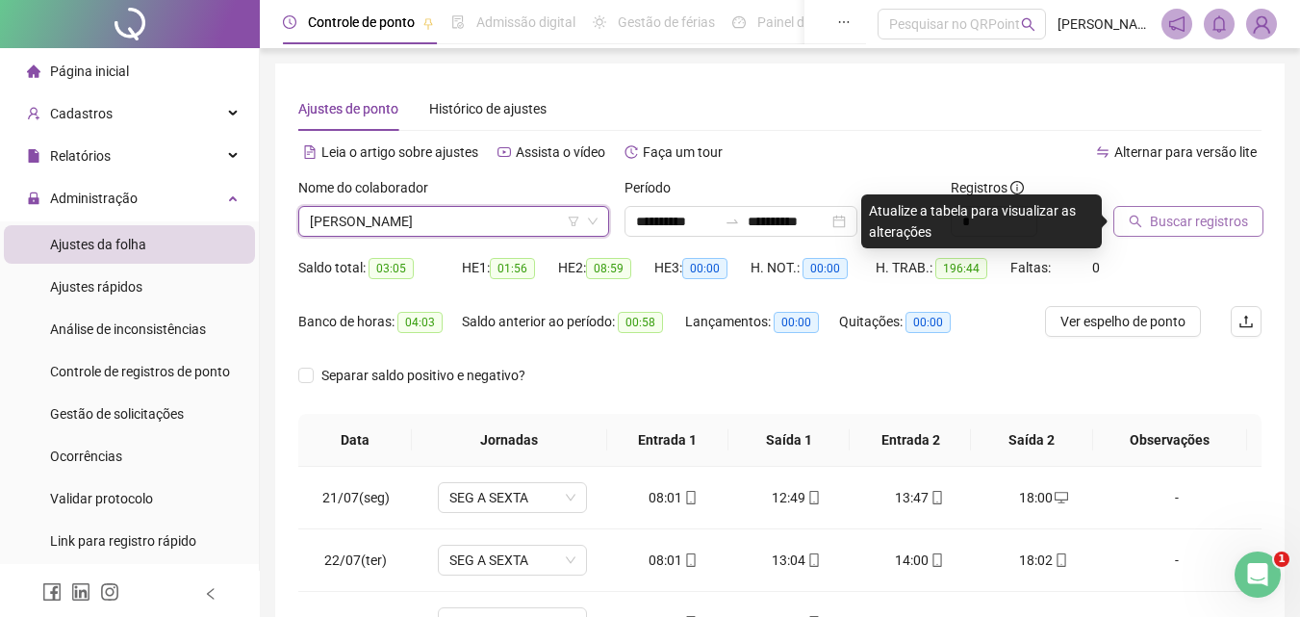
click at [1242, 226] on span "Buscar registros" at bounding box center [1199, 221] width 98 height 21
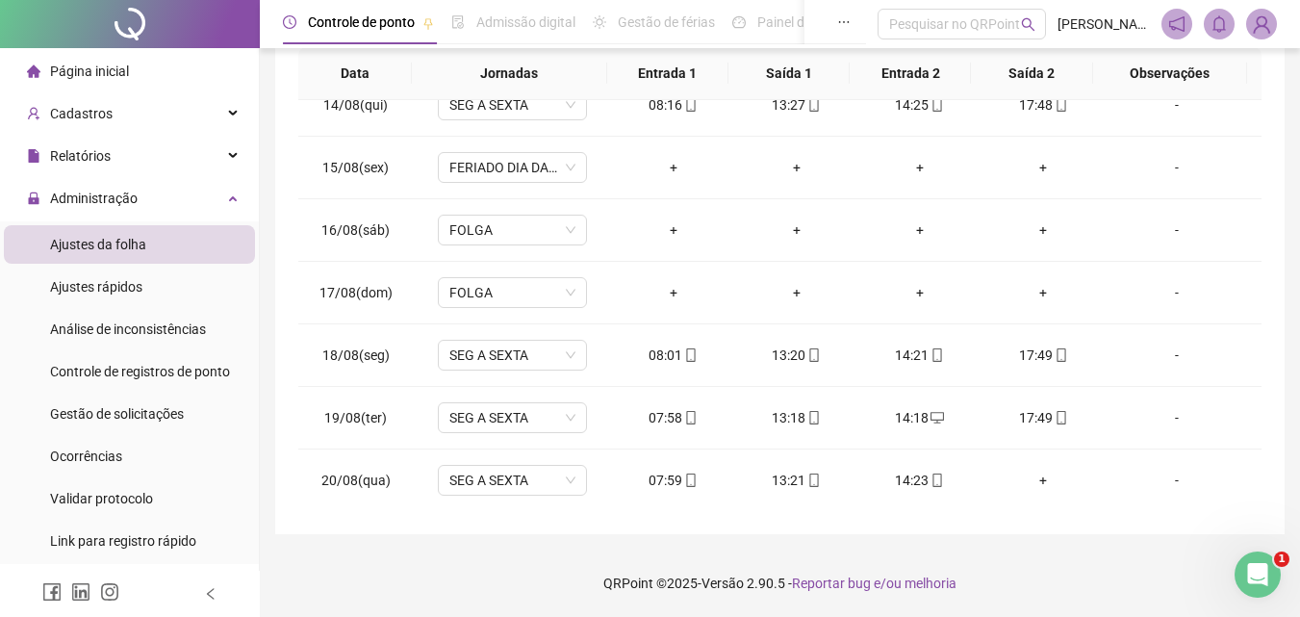
scroll to position [1528, 0]
